Goal: Task Accomplishment & Management: Use online tool/utility

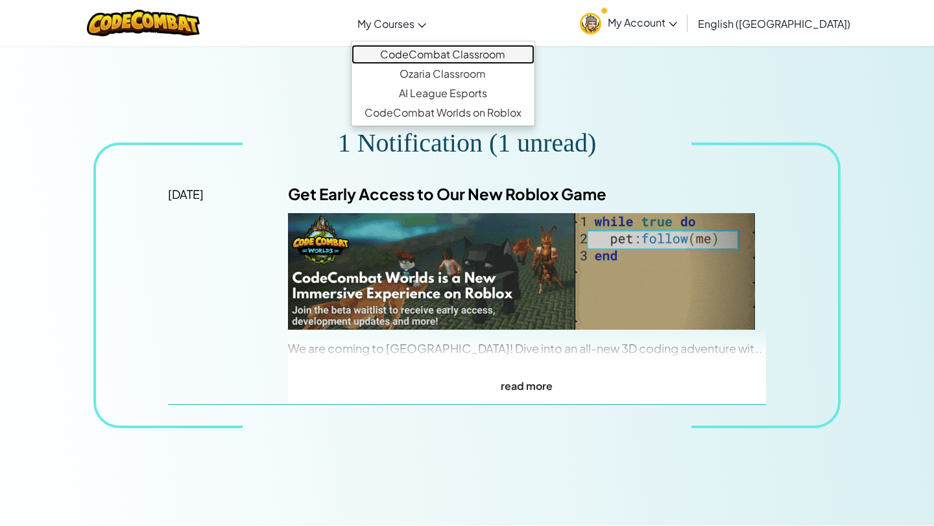
click at [451, 55] on link "CodeCombat Classroom" at bounding box center [442, 54] width 183 height 19
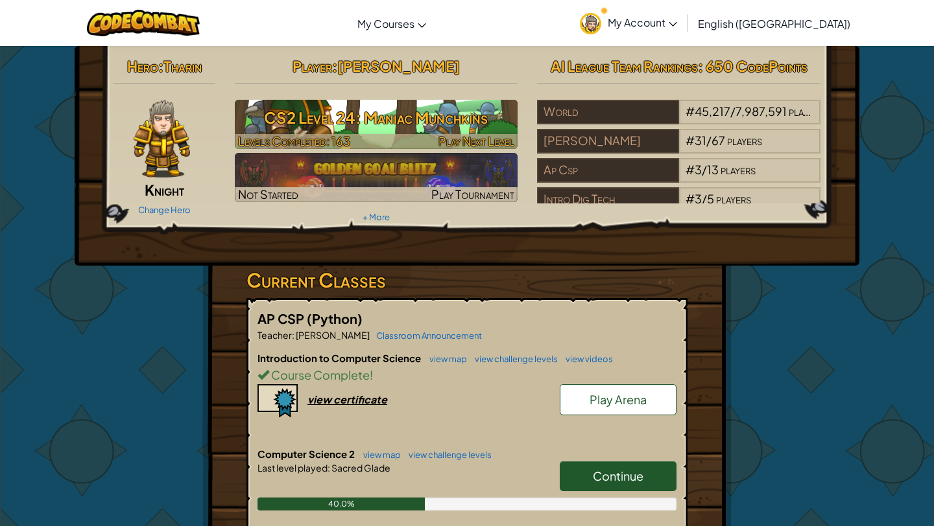
click at [392, 108] on h3 "CS2 Level 24: Maniac Munchkins" at bounding box center [376, 117] width 283 height 29
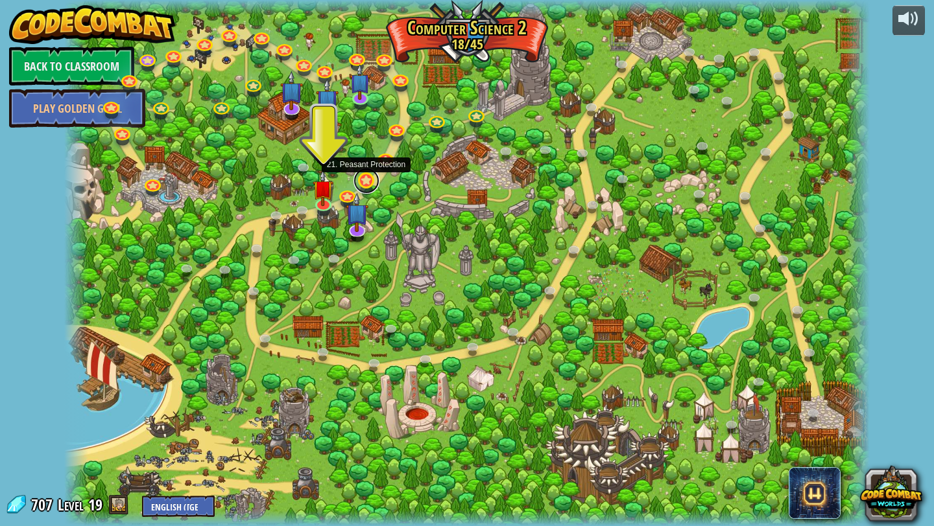
click at [365, 182] on link at bounding box center [366, 181] width 26 height 26
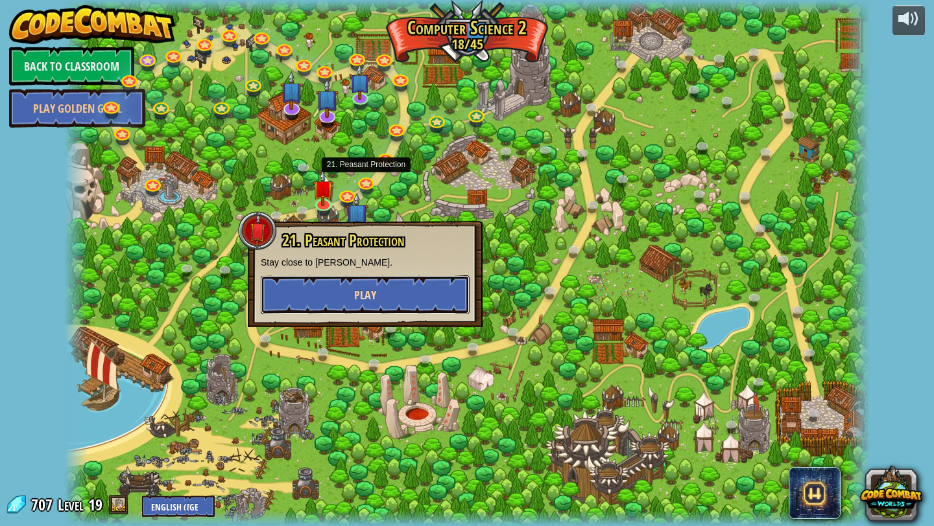
click at [381, 285] on button "Play" at bounding box center [365, 295] width 209 height 39
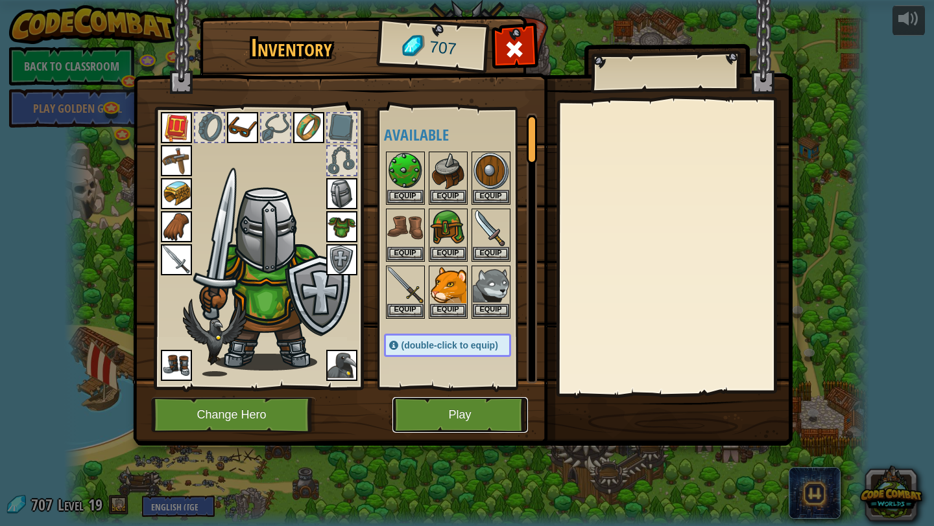
click at [443, 425] on button "Play" at bounding box center [460, 415] width 136 height 36
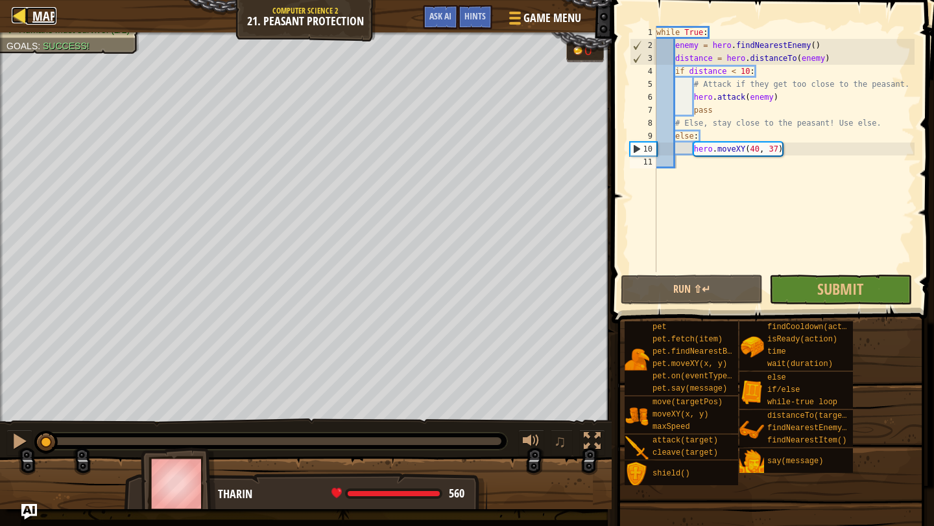
click at [35, 19] on span "Map" at bounding box center [44, 16] width 24 height 18
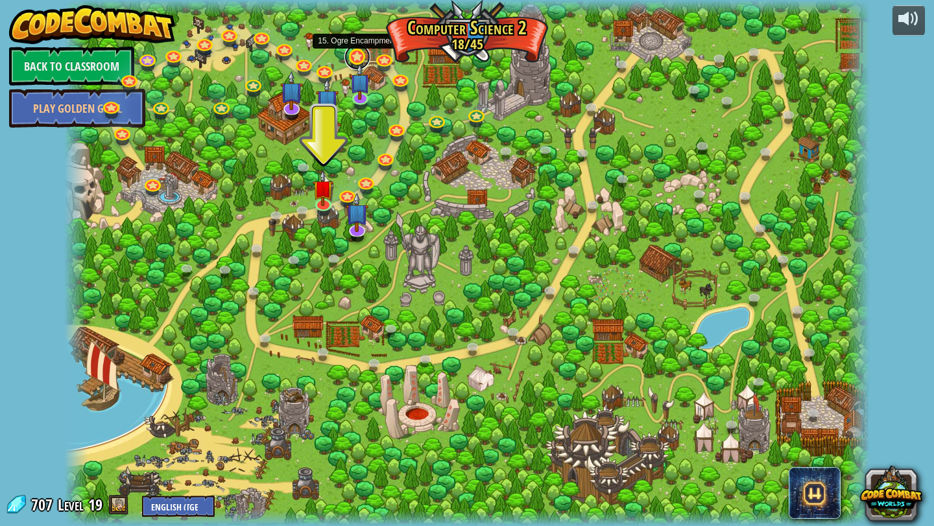
click at [360, 62] on link at bounding box center [357, 57] width 26 height 26
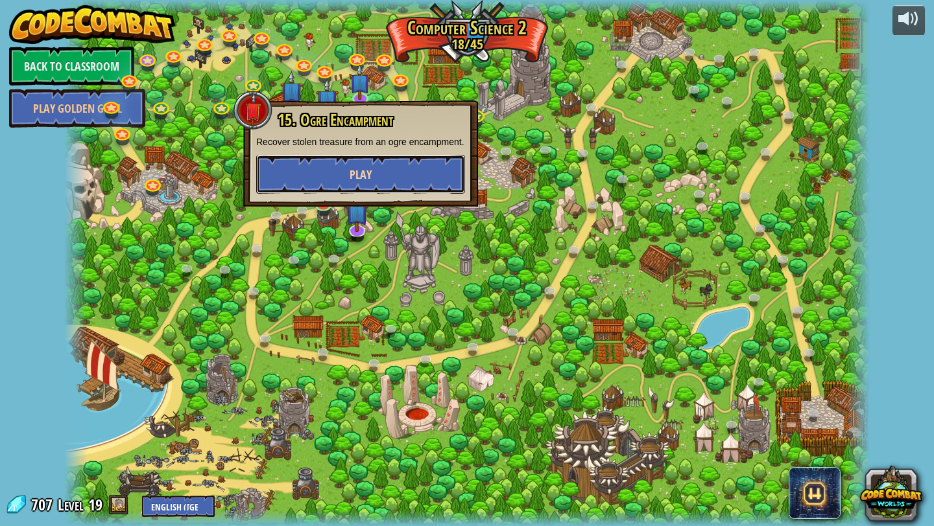
click at [372, 178] on button "Play" at bounding box center [360, 174] width 209 height 39
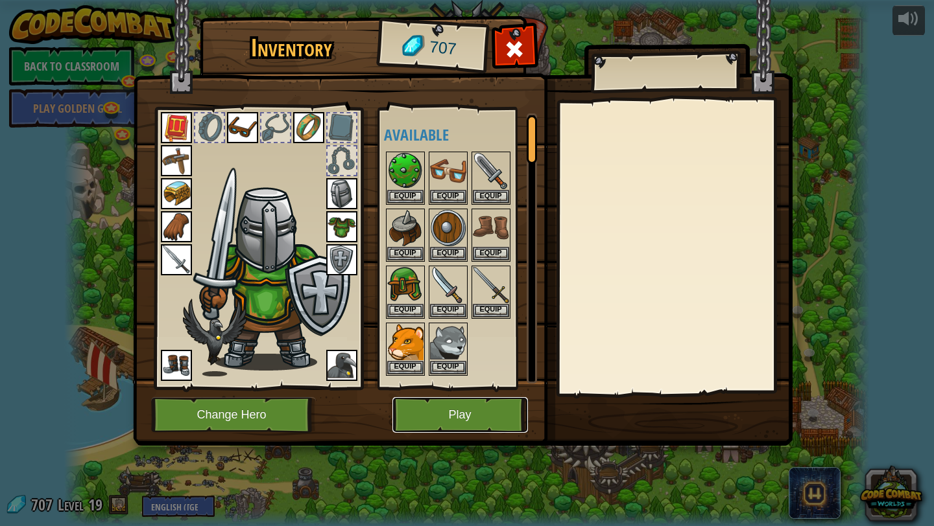
click at [497, 408] on button "Play" at bounding box center [460, 415] width 136 height 36
